Goal: Information Seeking & Learning: Learn about a topic

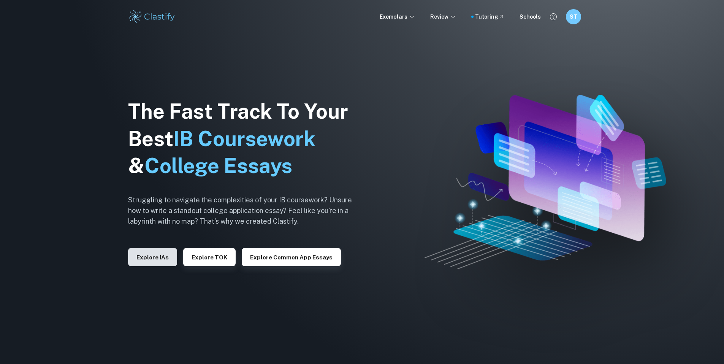
click at [163, 257] on button "Explore IAs" at bounding box center [152, 257] width 49 height 18
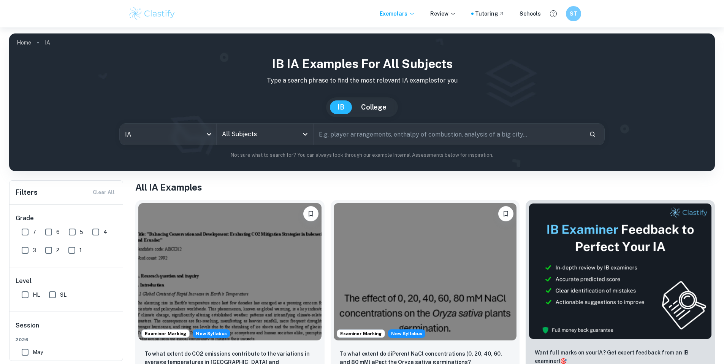
click at [280, 138] on input "All Subjects" at bounding box center [259, 134] width 78 height 14
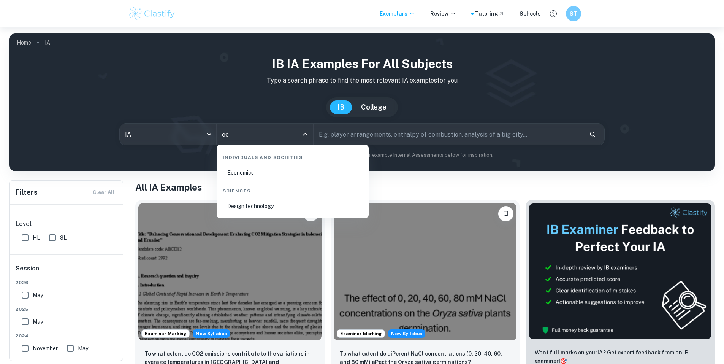
click at [271, 177] on li "Economics" at bounding box center [293, 172] width 146 height 17
type input "Economics"
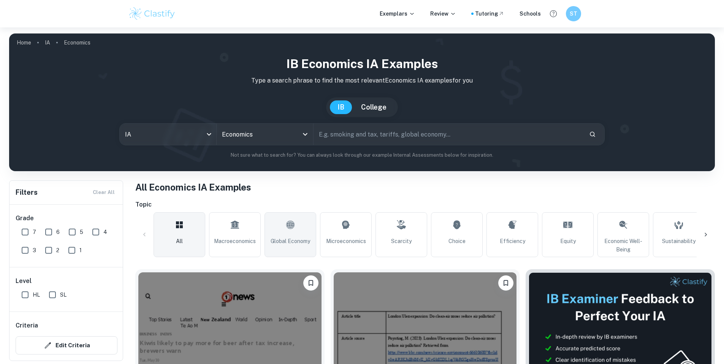
drag, startPoint x: 290, startPoint y: 241, endPoint x: 314, endPoint y: 228, distance: 27.9
click at [290, 241] on span "Global Economy" at bounding box center [291, 241] width 40 height 8
type input "Global Economy"
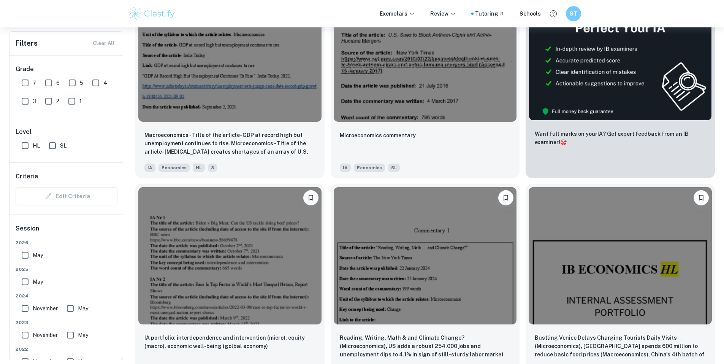
scroll to position [342, 0]
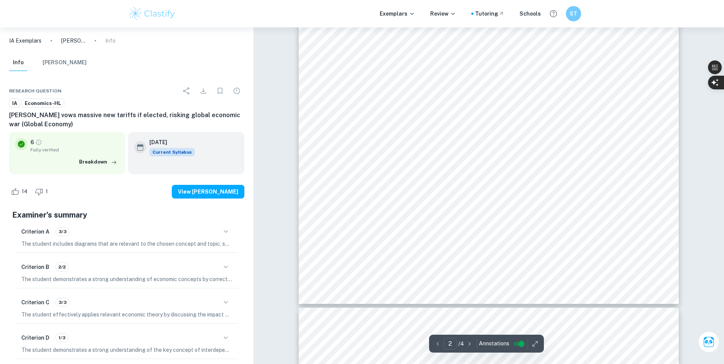
scroll to position [893, 0]
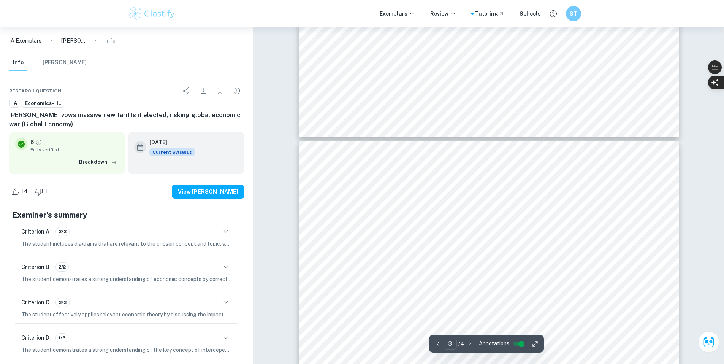
type input "2"
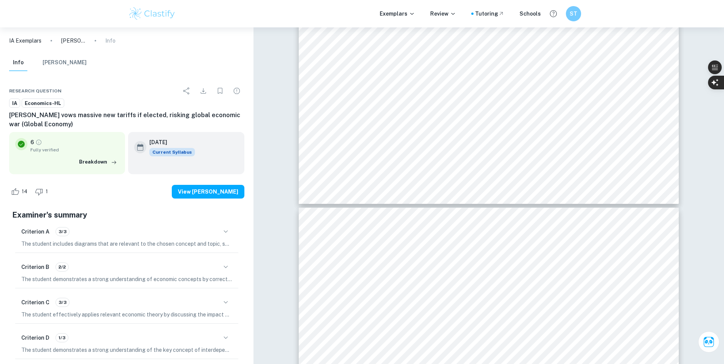
drag, startPoint x: 405, startPoint y: 170, endPoint x: 418, endPoint y: 183, distance: 18.8
click at [60, 130] on ul "6 Fully verified Breakdown [DATE] Current Syllabus" at bounding box center [126, 153] width 235 height 48
